Goal: Information Seeking & Learning: Understand process/instructions

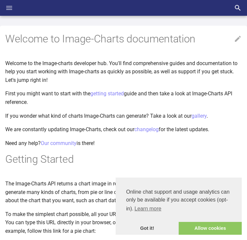
click at [8, 10] on icon "Header" at bounding box center [9, 8] width 6 height 4
click at [0, 0] on input "checkbox" at bounding box center [0, 0] width 0 height 0
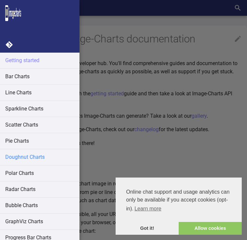
click at [22, 163] on link "Doughnut Charts" at bounding box center [40, 157] width 80 height 16
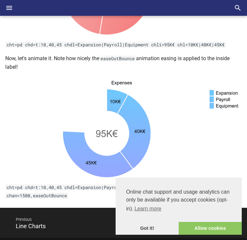
scroll to position [1924, 0]
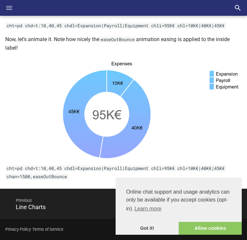
click at [7, 7] on icon "Header" at bounding box center [9, 8] width 8 height 8
click at [0, 0] on input "checkbox" at bounding box center [0, 0] width 0 height 0
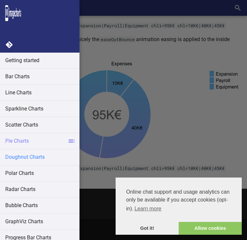
click at [24, 155] on link "Doughnut Charts" at bounding box center [40, 157] width 80 height 16
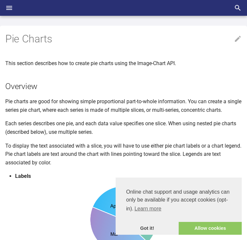
scroll to position [869, 0]
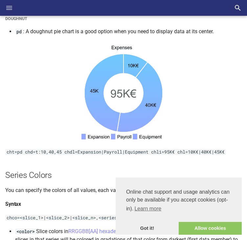
click at [12, 9] on icon "Header" at bounding box center [9, 8] width 8 height 8
click at [0, 0] on input "checkbox" at bounding box center [0, 0] width 0 height 0
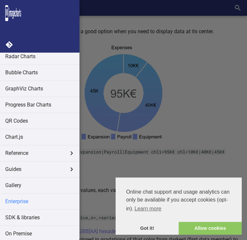
scroll to position [128, 0]
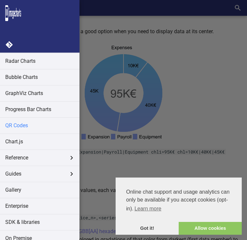
click at [14, 126] on link "QR Codes" at bounding box center [40, 126] width 80 height 16
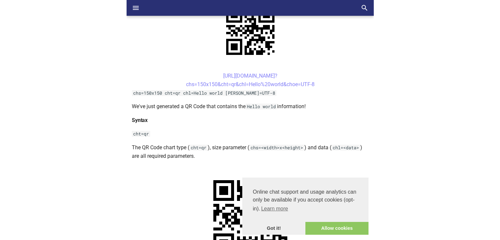
scroll to position [172, 0]
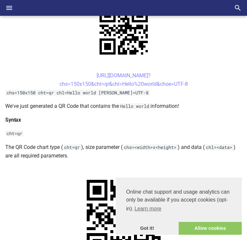
drag, startPoint x: 195, startPoint y: 83, endPoint x: 73, endPoint y: 71, distance: 122.3
copy link "[URL][DOMAIN_NAME]? chs=150x150&cht=qr&chl=Hello%20world&choe=UTF-8"
